Goal: Transaction & Acquisition: Purchase product/service

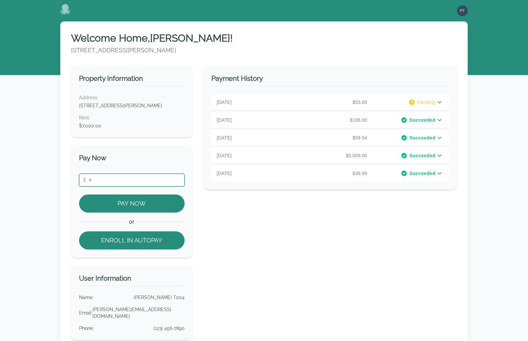
click at [124, 180] on input "number" at bounding box center [132, 180] width 106 height 13
type input "**"
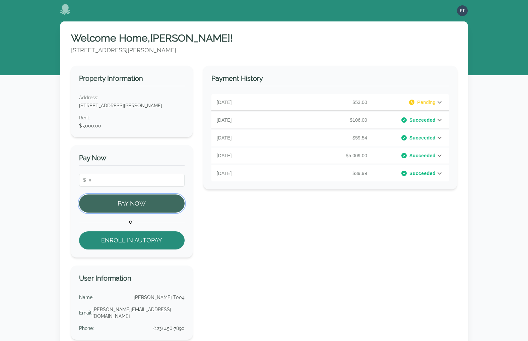
click at [141, 201] on button "Pay Now" at bounding box center [132, 203] width 106 height 18
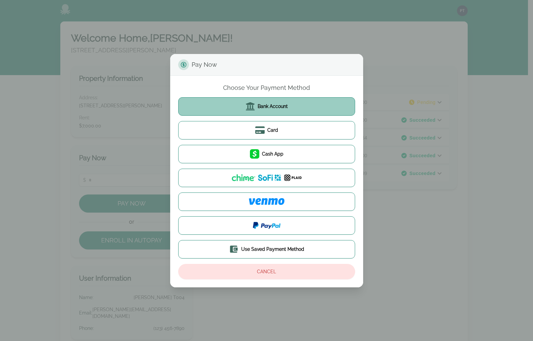
click at [273, 113] on button "Bank Account" at bounding box center [266, 106] width 177 height 18
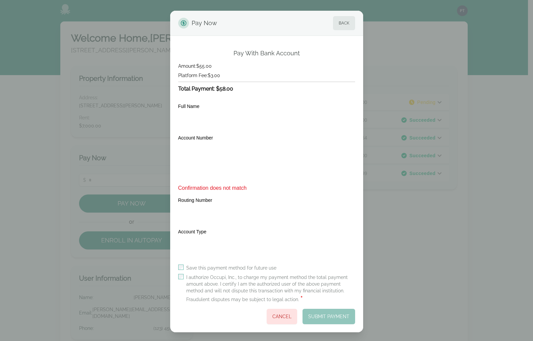
click at [190, 275] on label "I authorize Occupi, Inc., to charge my payment method the total payment amount …" at bounding box center [270, 288] width 169 height 29
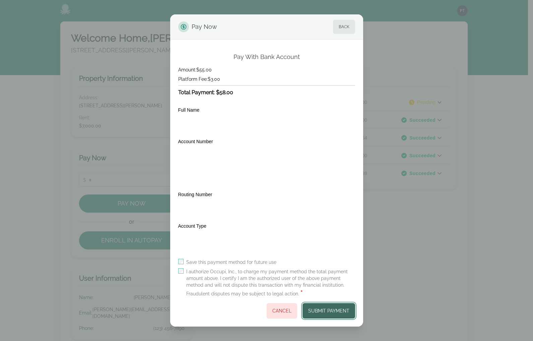
click at [319, 308] on button "Submit Payment" at bounding box center [329, 310] width 53 height 15
